Goal: Task Accomplishment & Management: Manage account settings

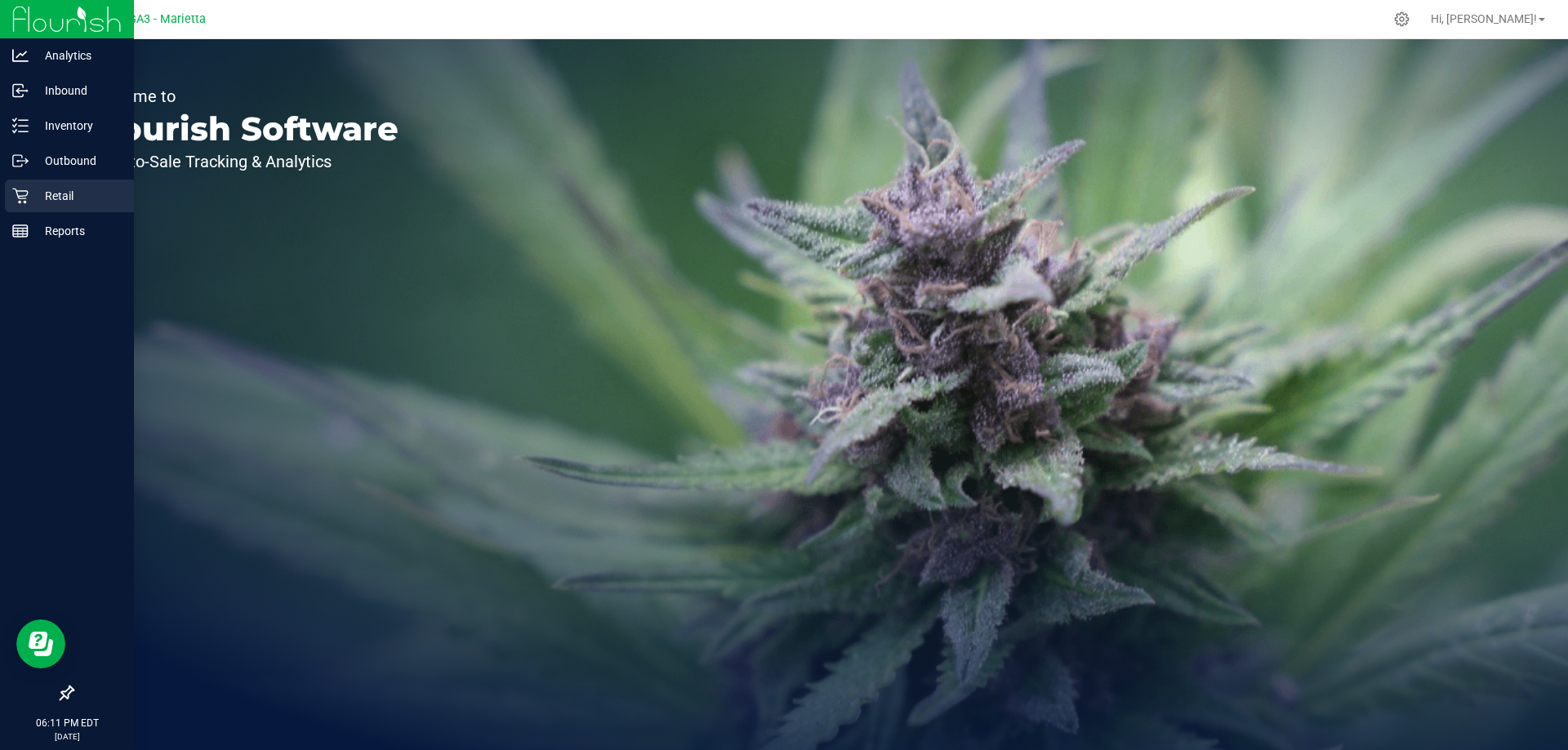
click at [45, 193] on p "Retail" at bounding box center [77, 196] width 98 height 19
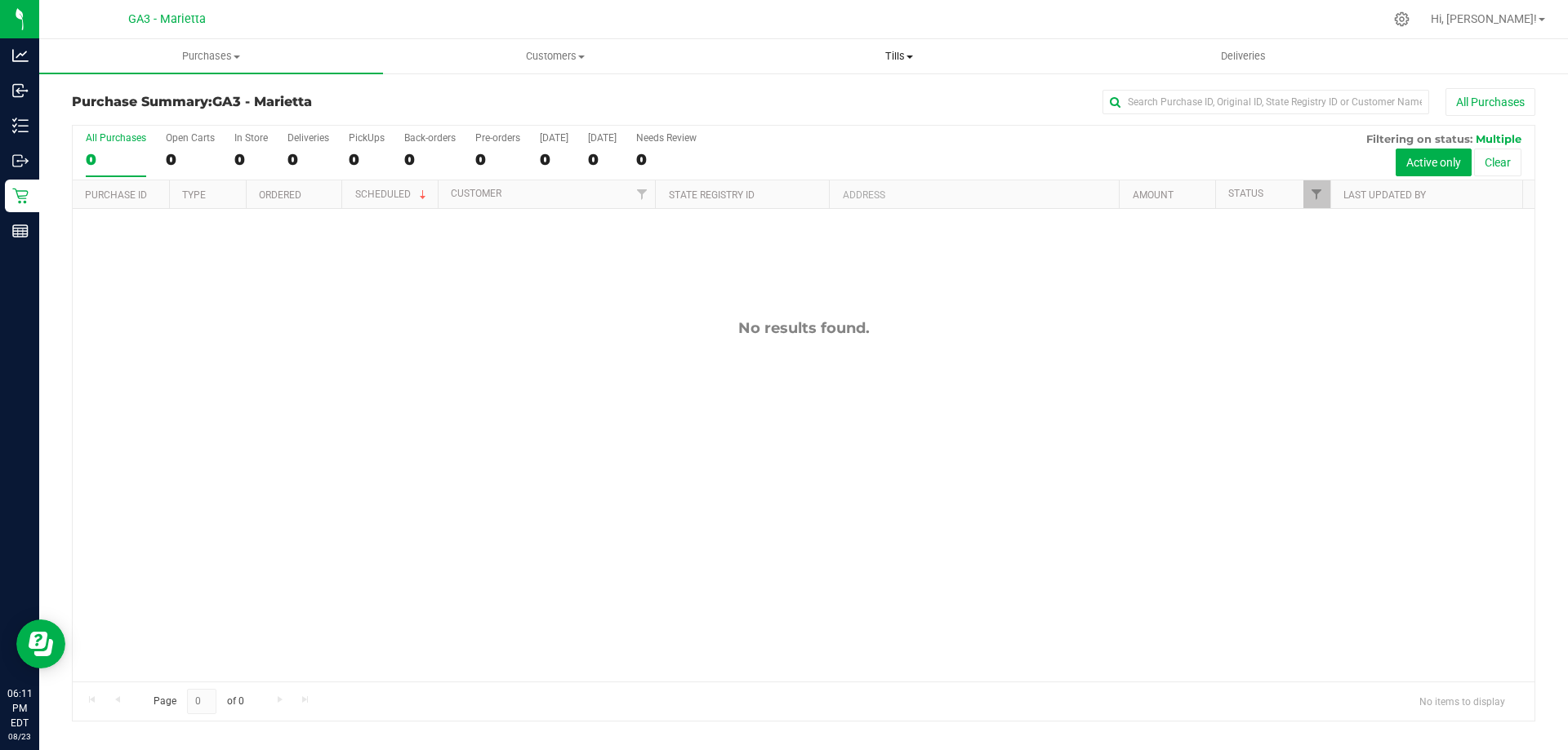
click at [889, 44] on uib-tab-heading "Tills Manage tills Reconcile e-payments" at bounding box center [898, 56] width 342 height 33
click at [865, 92] on li "Manage tills" at bounding box center [898, 99] width 344 height 19
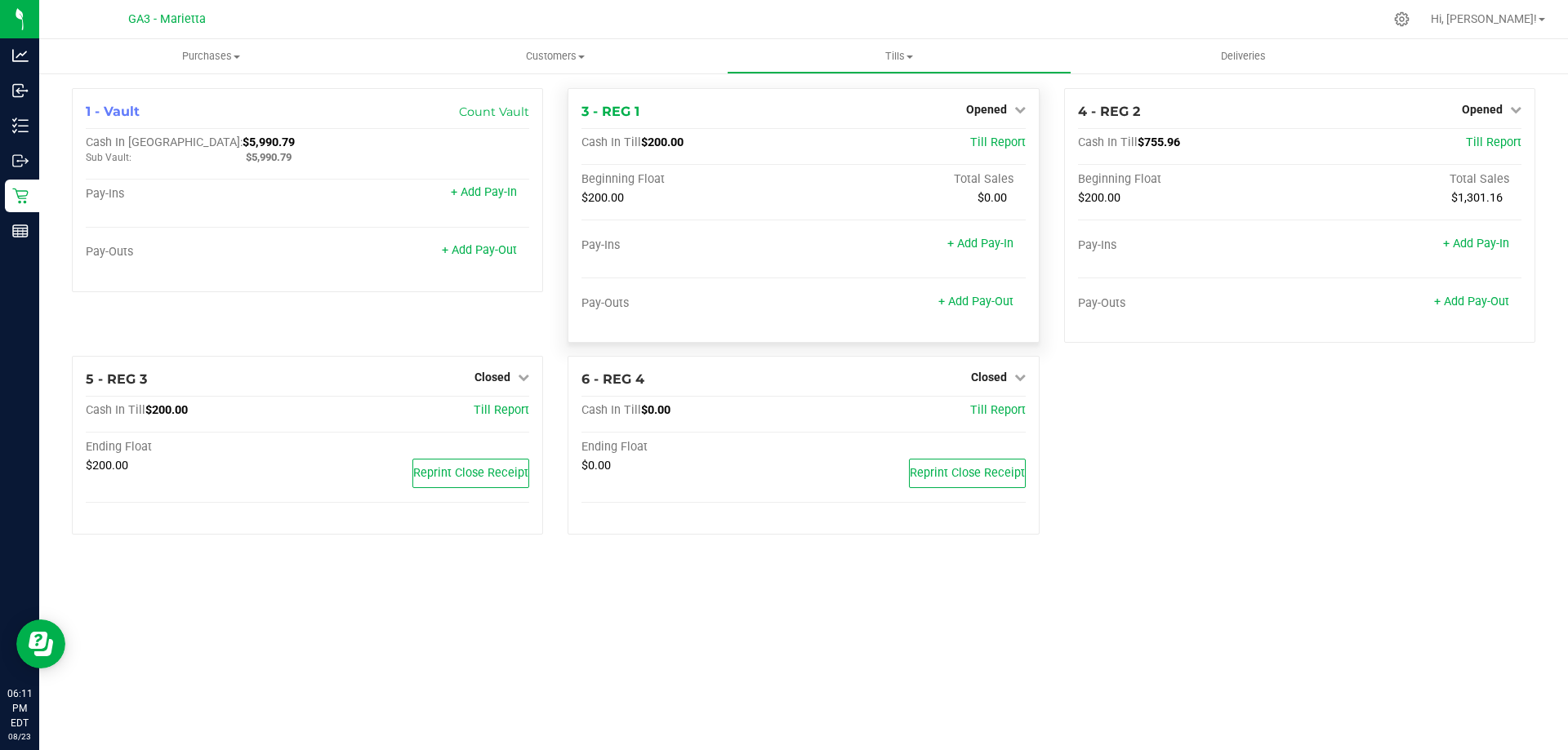
click at [1009, 102] on div "Opened" at bounding box center [995, 110] width 59 height 19
click at [1009, 110] on link "Opened" at bounding box center [995, 109] width 59 height 13
click at [998, 149] on link "Close Till" at bounding box center [988, 143] width 44 height 13
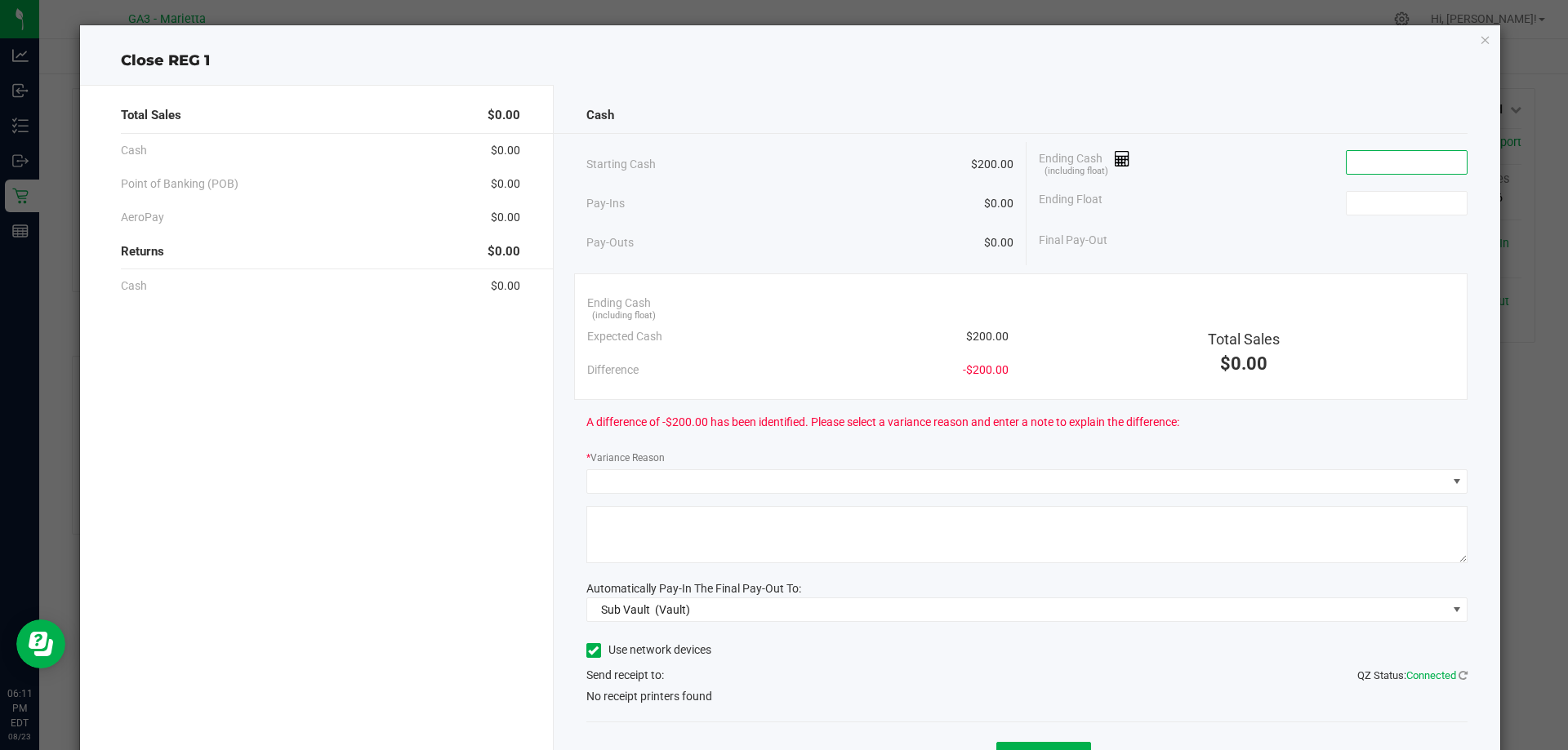
click at [1370, 167] on input at bounding box center [1407, 163] width 120 height 23
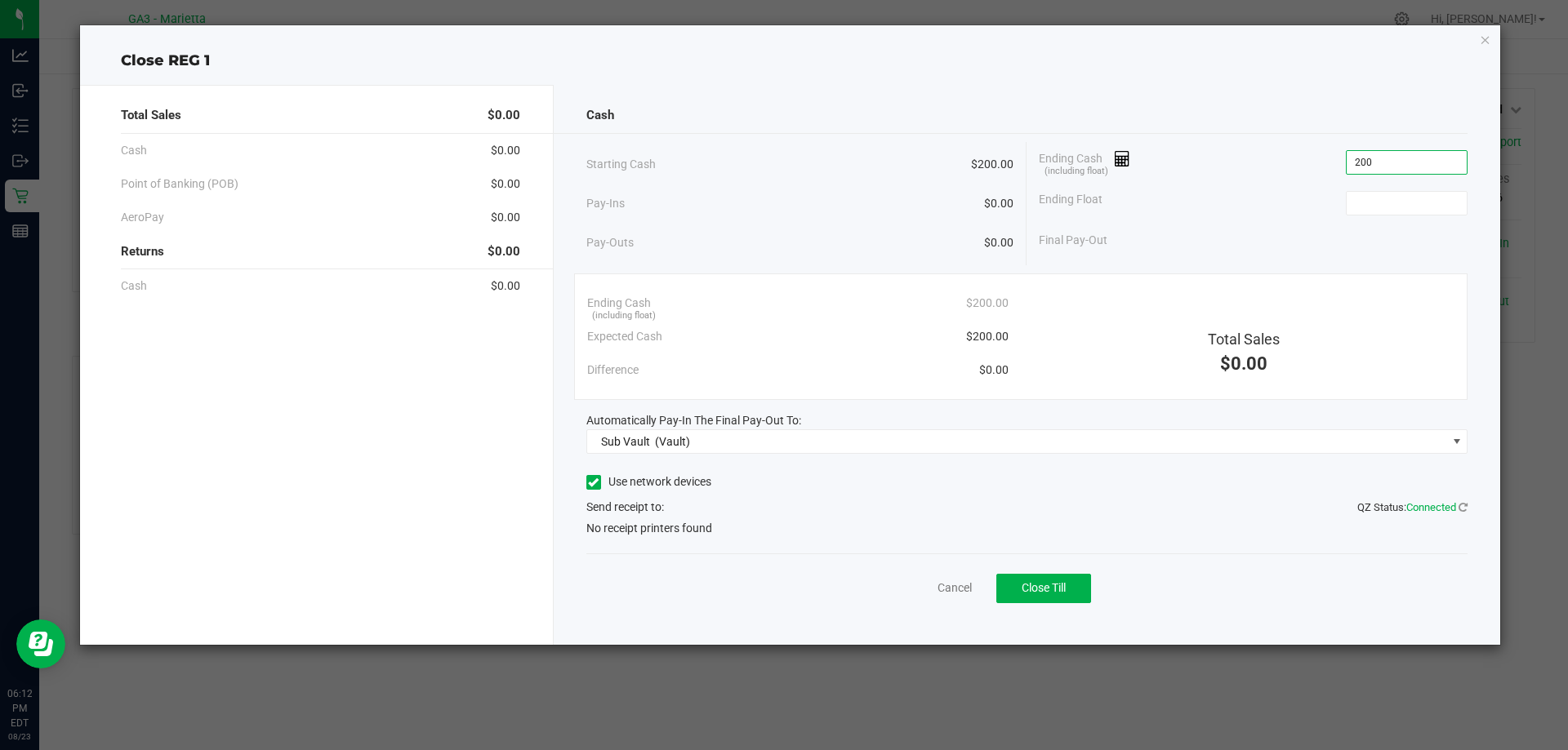
type input "$200.00"
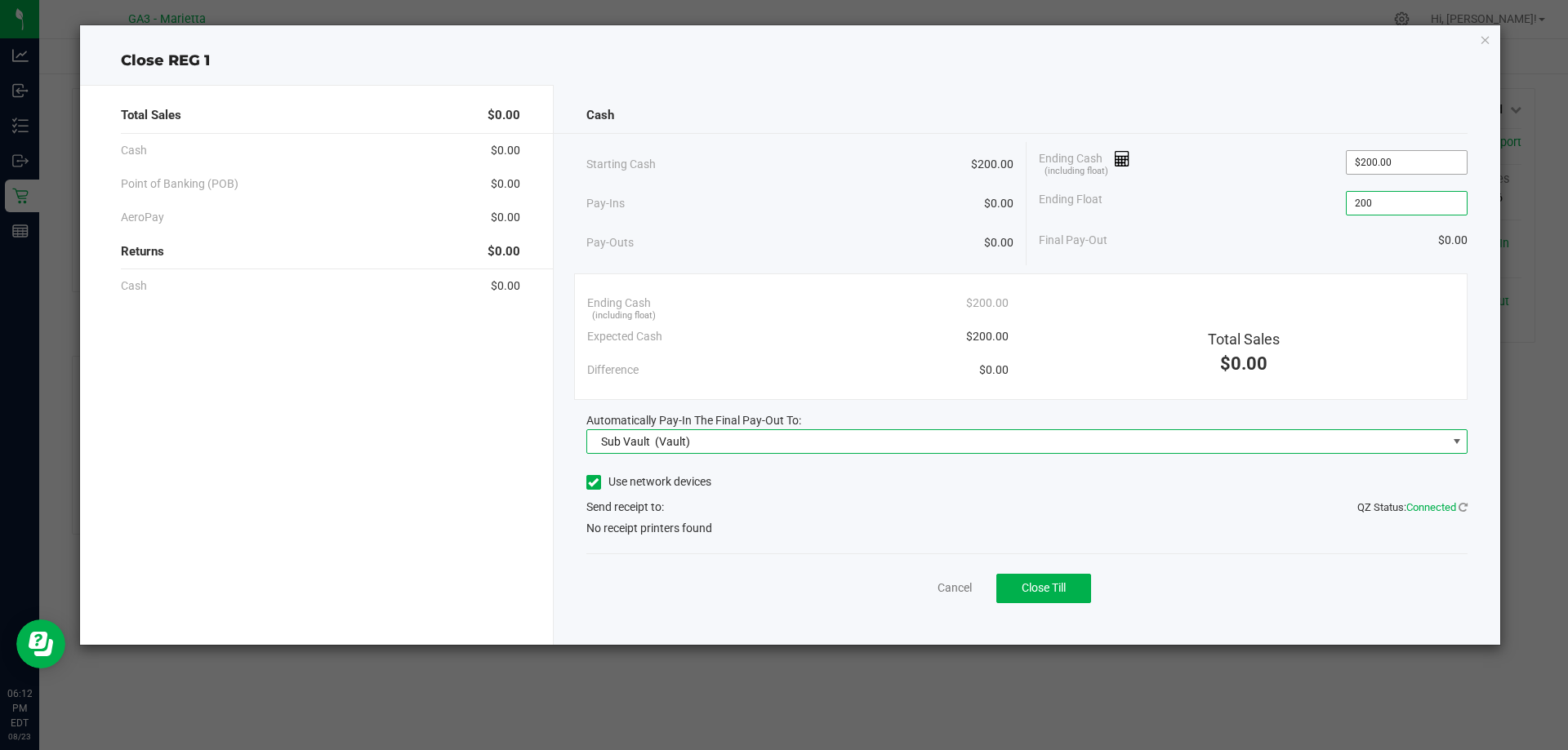
type input "$200.00"
click at [697, 475] on label "Use network devices" at bounding box center [649, 481] width 125 height 17
click at [0, 0] on input "Use network devices" at bounding box center [0, 0] width 0 height 0
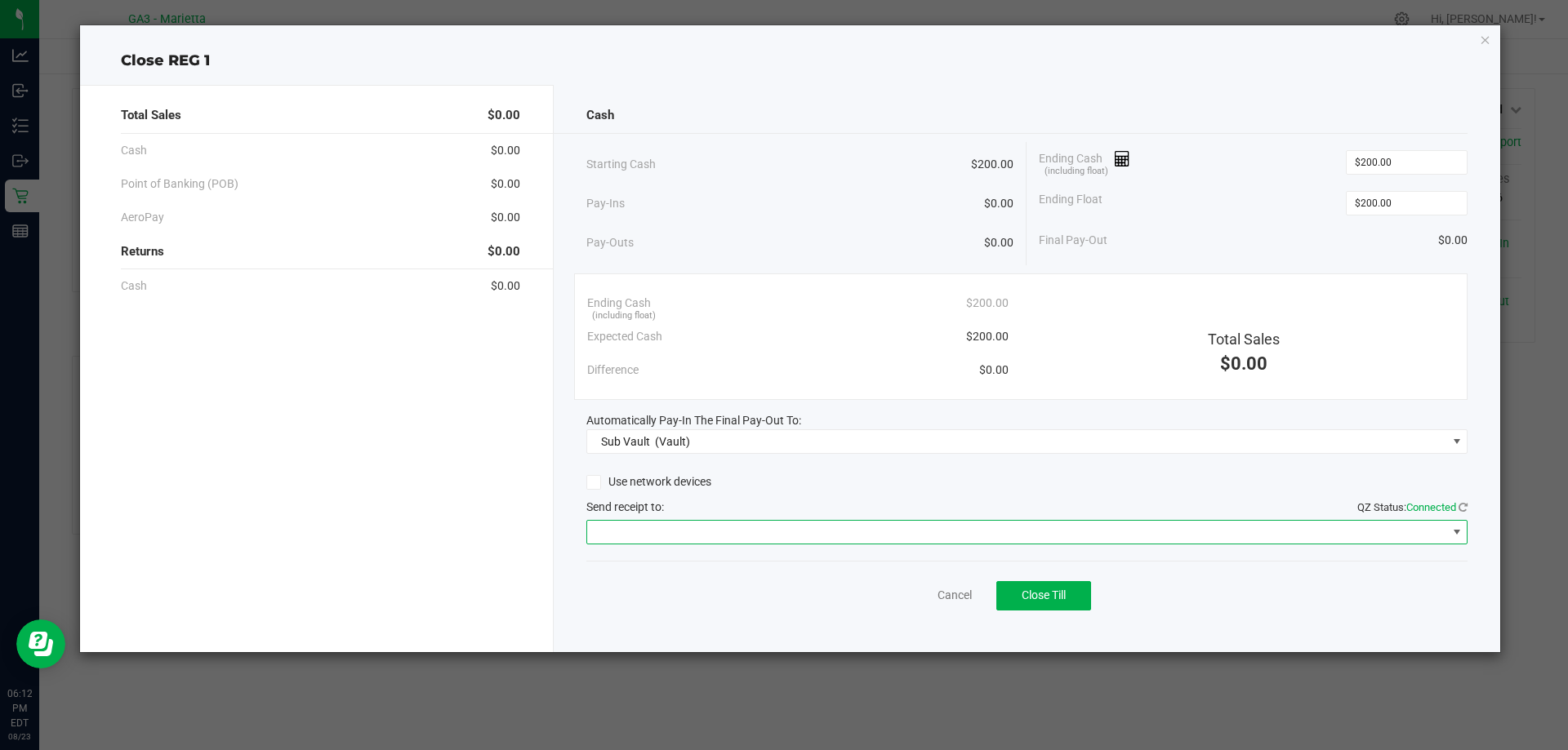
click at [698, 525] on span at bounding box center [1016, 533] width 860 height 23
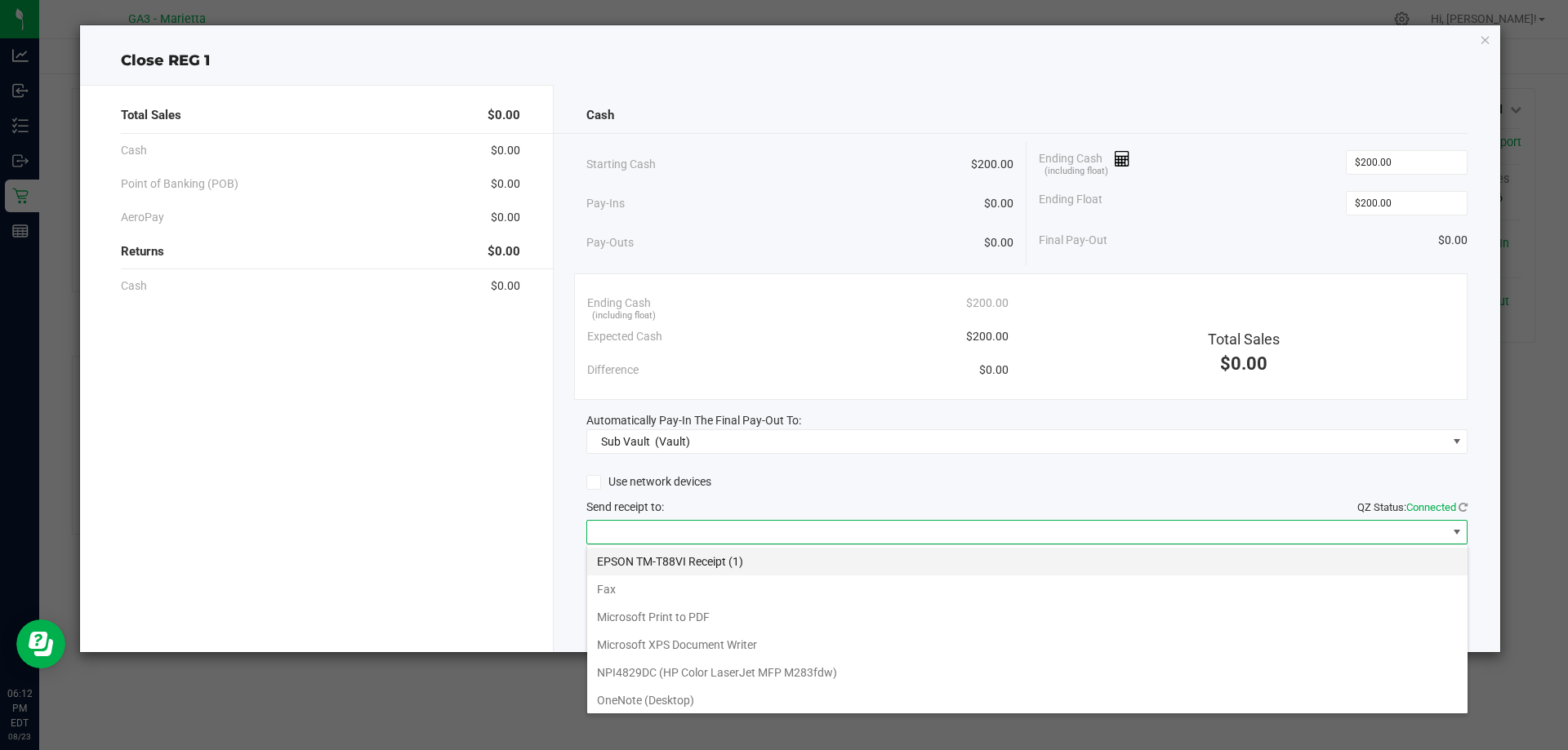
scroll to position [25, 881]
click at [708, 558] on \(1\) "EPSON TM-T88VI Receipt (1)" at bounding box center [1027, 561] width 880 height 27
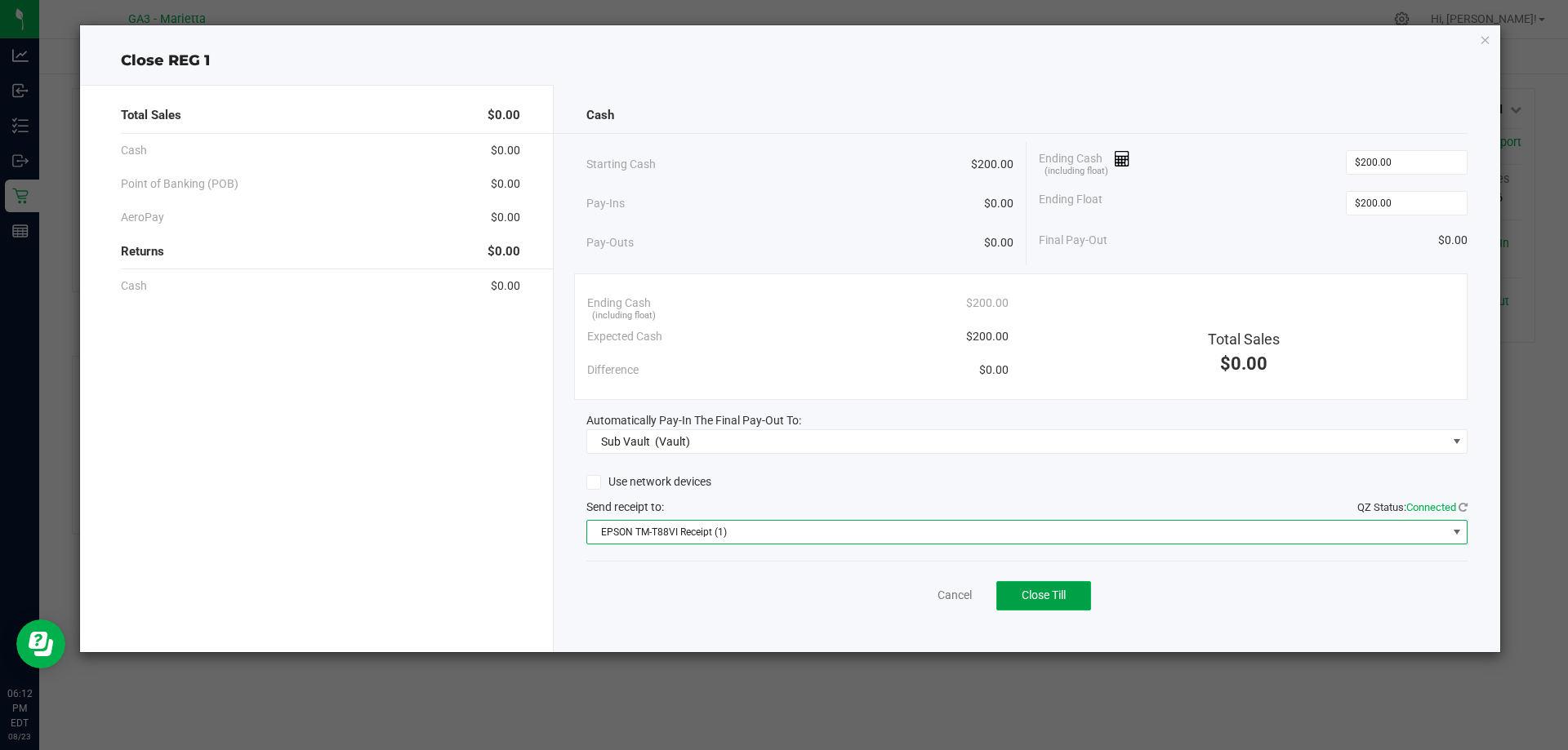
click at [1080, 607] on button "Close Till" at bounding box center [1043, 595] width 95 height 29
